Goal: Task Accomplishment & Management: Manage account settings

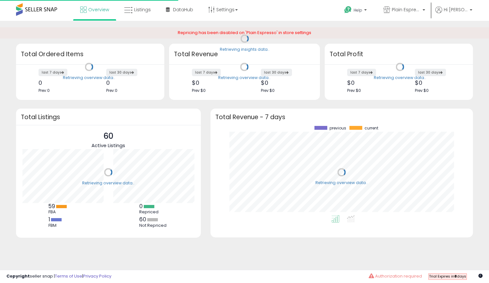
scroll to position [89, 250]
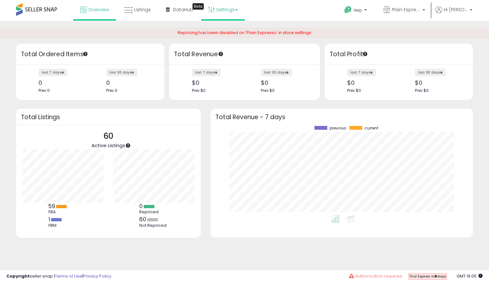
click at [218, 7] on link "Settings" at bounding box center [222, 9] width 39 height 19
click at [218, 28] on li "Store settings" at bounding box center [228, 33] width 47 height 16
click at [227, 7] on link "Settings" at bounding box center [222, 9] width 39 height 19
click at [221, 29] on li "Store settings" at bounding box center [228, 33] width 47 height 16
click at [235, 9] on link "Settings" at bounding box center [222, 9] width 39 height 19
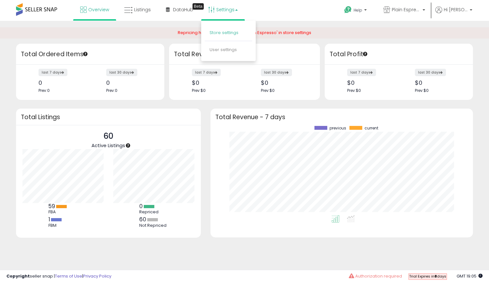
click at [225, 32] on link "Store settings" at bounding box center [223, 33] width 29 height 6
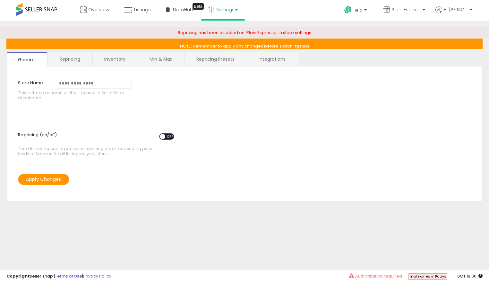
click at [235, 11] on link "Settings" at bounding box center [222, 9] width 39 height 19
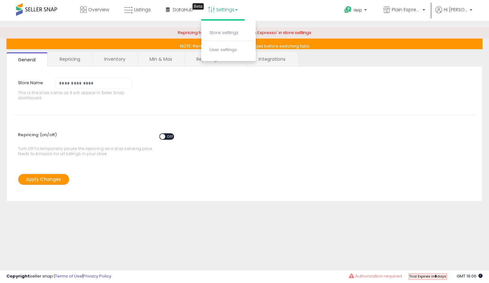
click at [314, 102] on div "**********" at bounding box center [244, 90] width 472 height 35
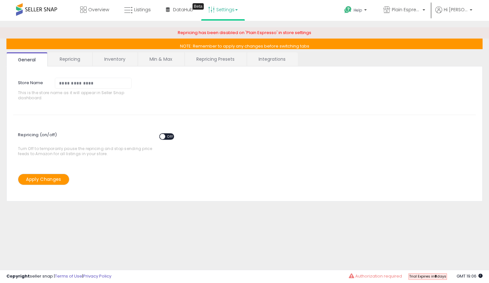
click at [225, 60] on link "Repricing Presets" at bounding box center [215, 58] width 61 height 13
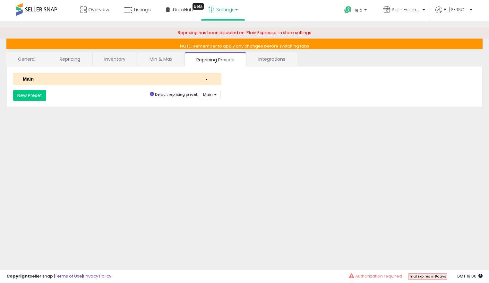
click at [138, 78] on div "Main" at bounding box center [109, 78] width 182 height 7
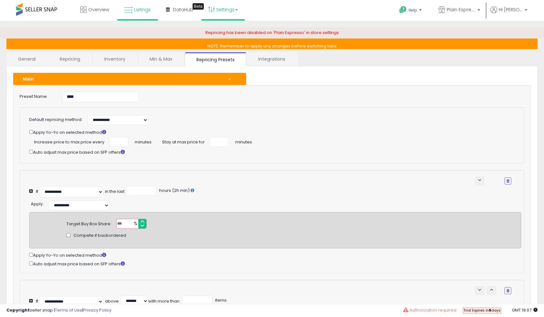
click at [133, 8] on link "Listings" at bounding box center [137, 9] width 36 height 19
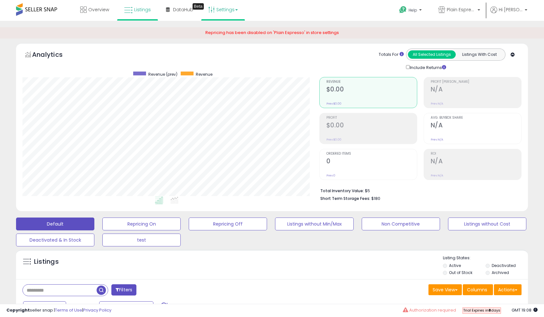
click at [232, 11] on link "Settings" at bounding box center [222, 9] width 39 height 19
click at [227, 49] on link "User settings" at bounding box center [222, 50] width 27 height 6
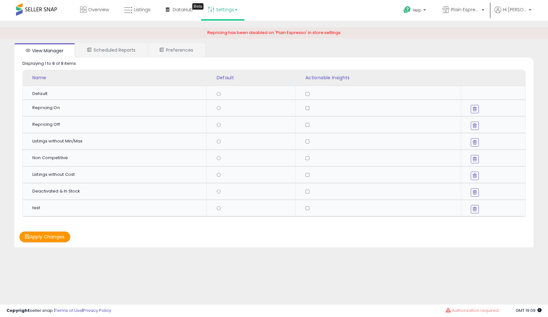
click at [119, 47] on link "Scheduled Reports" at bounding box center [112, 49] width 72 height 13
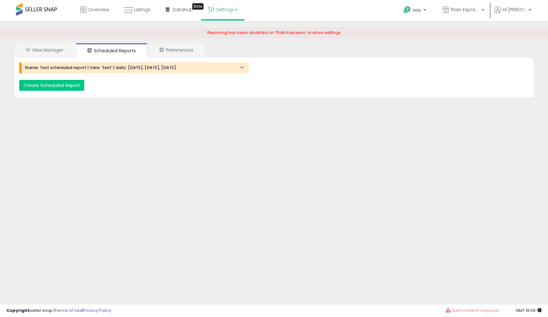
click at [312, 14] on div "Overview Listings Beta" at bounding box center [176, 13] width 362 height 27
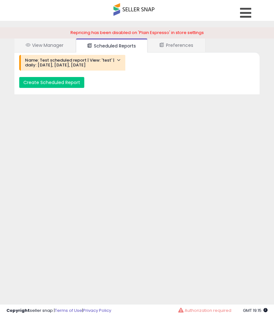
click at [116, 137] on div "View Manager Scheduled Reports Preferences Retrieving graph data.. Displaying 1…" at bounding box center [137, 160] width 268 height 266
